Goal: Book appointment/travel/reservation

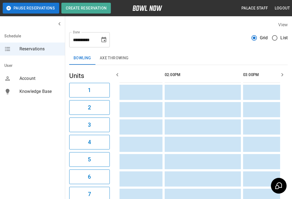
click at [278, 32] on label "List" at bounding box center [278, 37] width 19 height 11
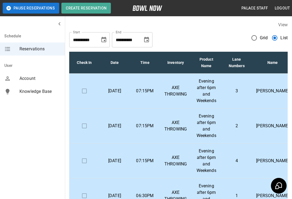
click at [264, 40] on span "Grid" at bounding box center [264, 38] width 8 height 6
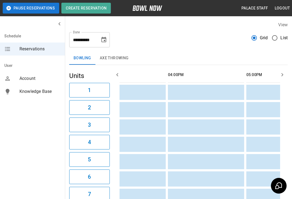
scroll to position [0, 403]
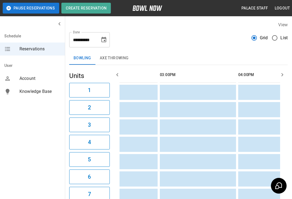
click at [121, 57] on button "AXE THROWING" at bounding box center [115, 58] width 38 height 13
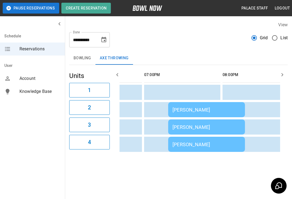
click at [90, 63] on button "Bowling" at bounding box center [82, 58] width 26 height 13
